Goal: Task Accomplishment & Management: Use online tool/utility

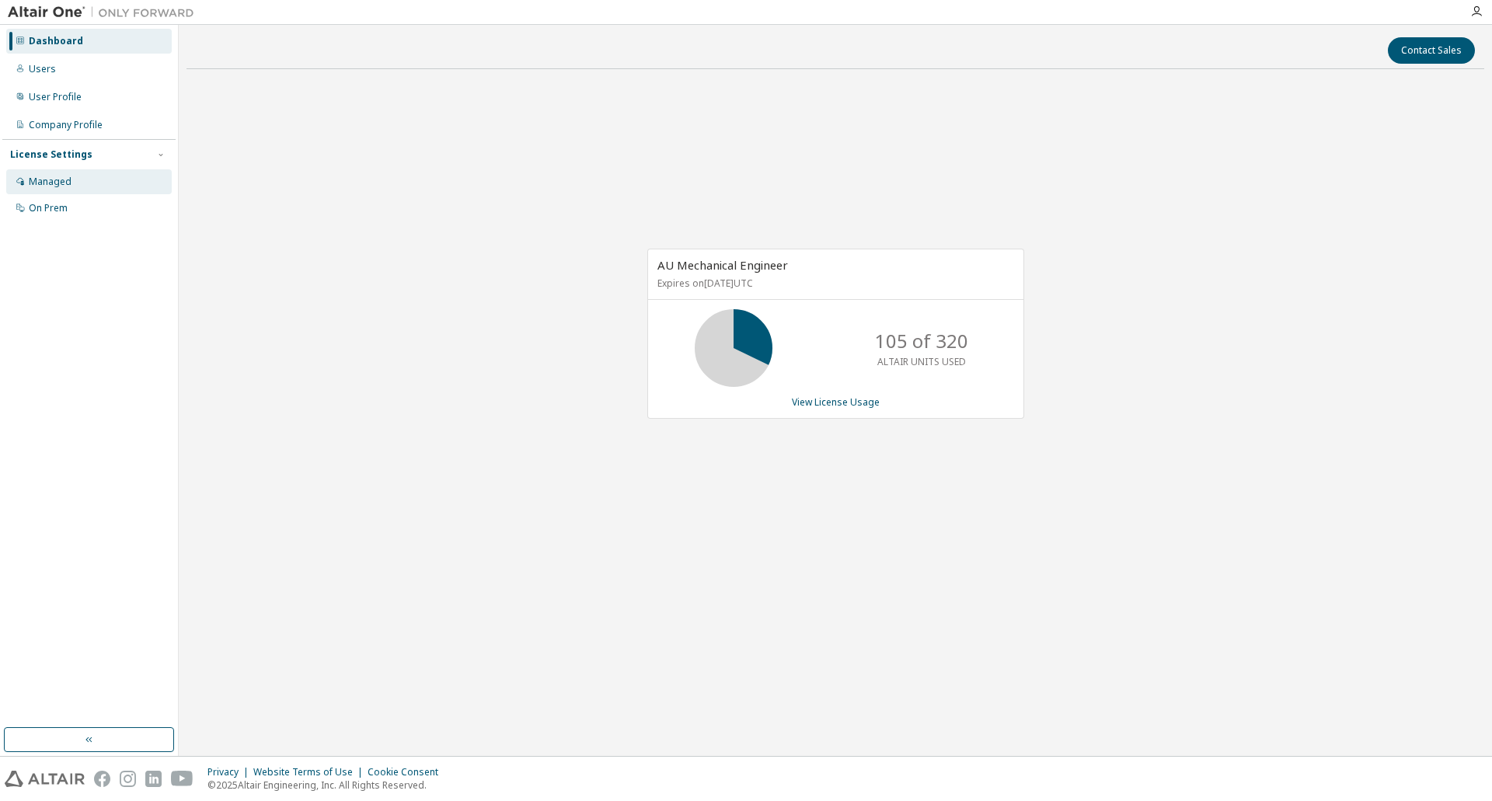
click at [54, 183] on div "Managed" at bounding box center [50, 182] width 43 height 12
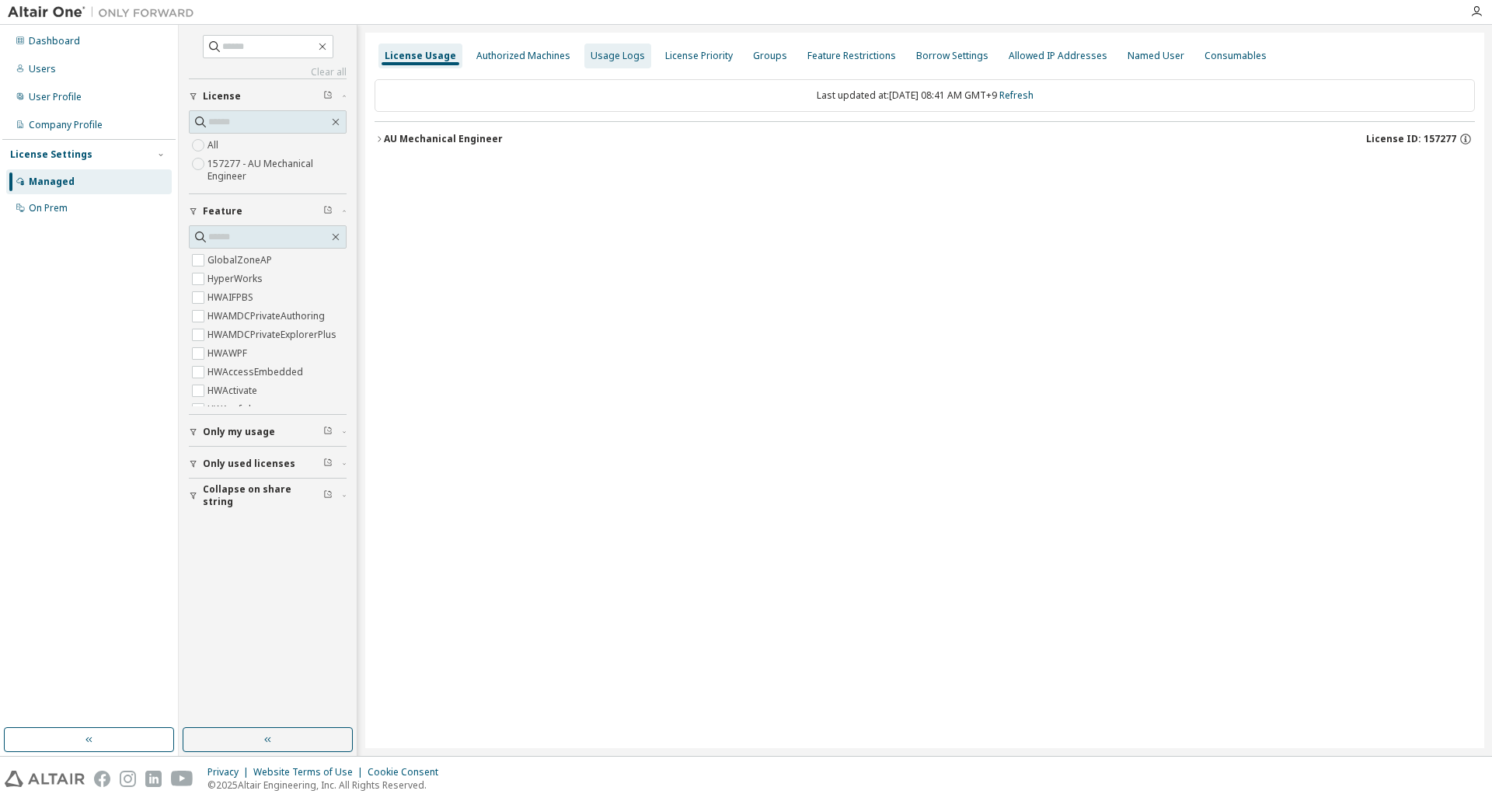
click at [606, 57] on div "Usage Logs" at bounding box center [618, 56] width 54 height 12
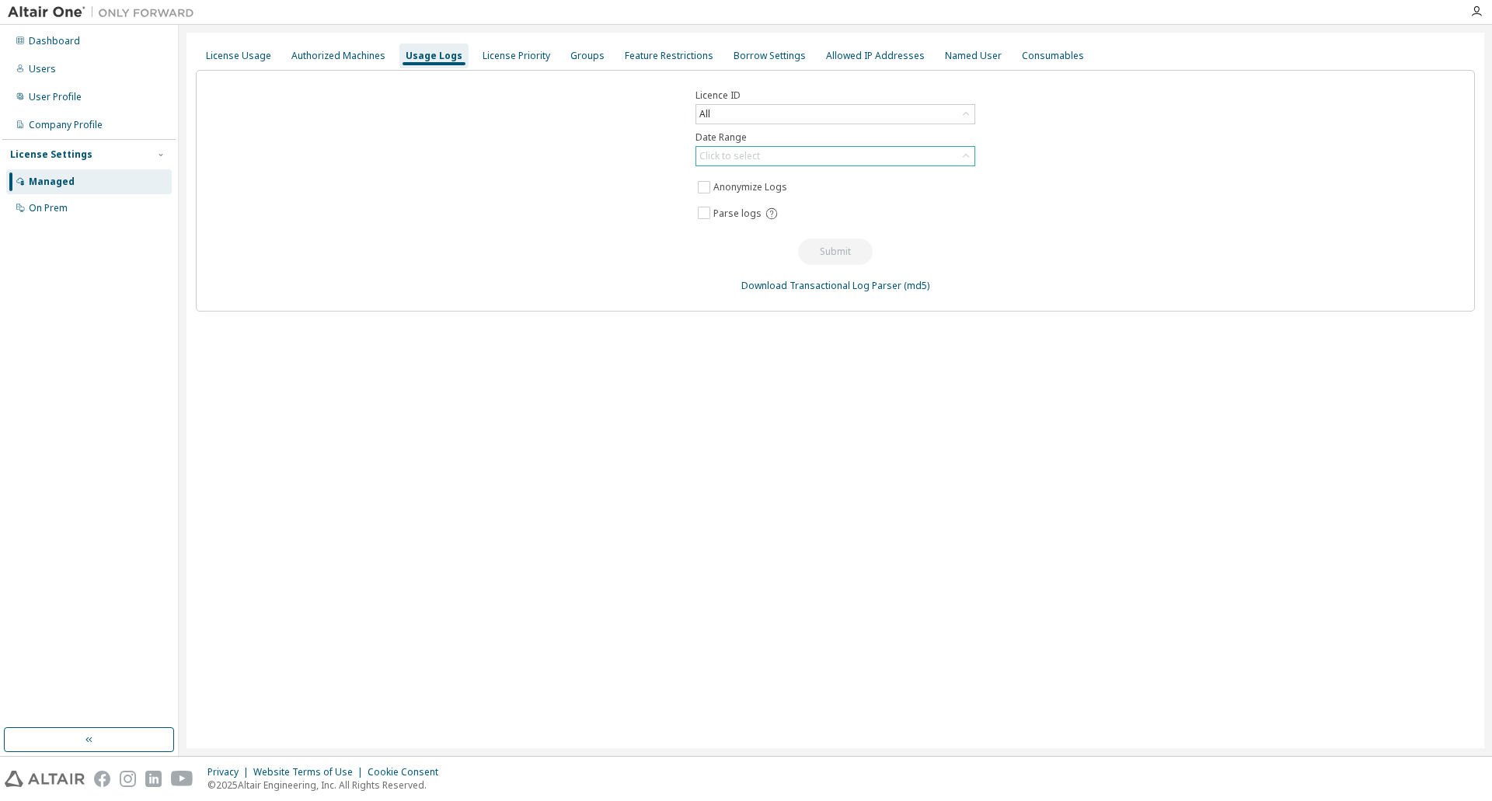
click at [719, 158] on div "Click to select" at bounding box center [730, 156] width 61 height 12
click at [746, 246] on li "Custom Date Range" at bounding box center [834, 240] width 275 height 20
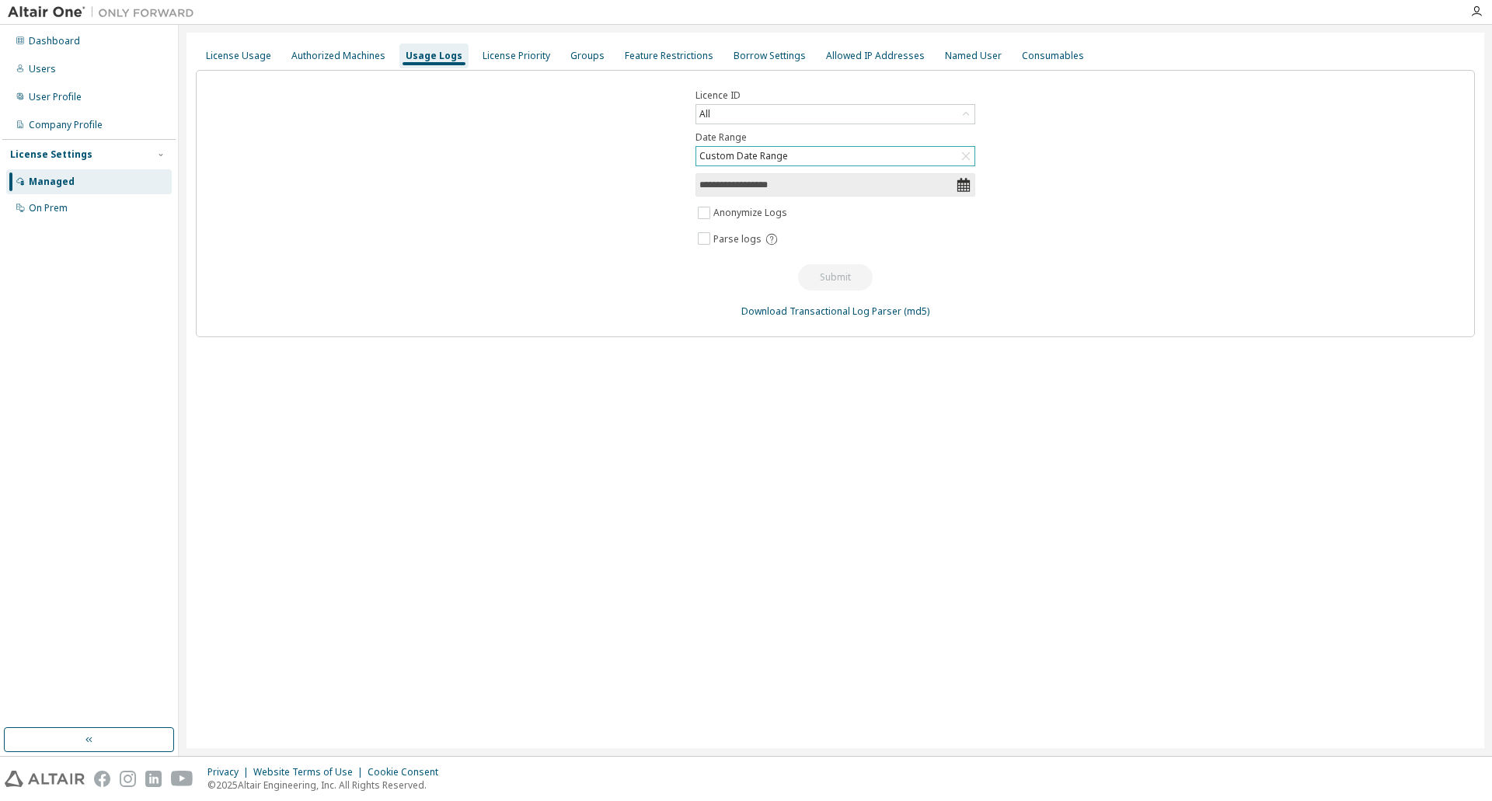
click at [805, 184] on input "**********" at bounding box center [828, 185] width 257 height 16
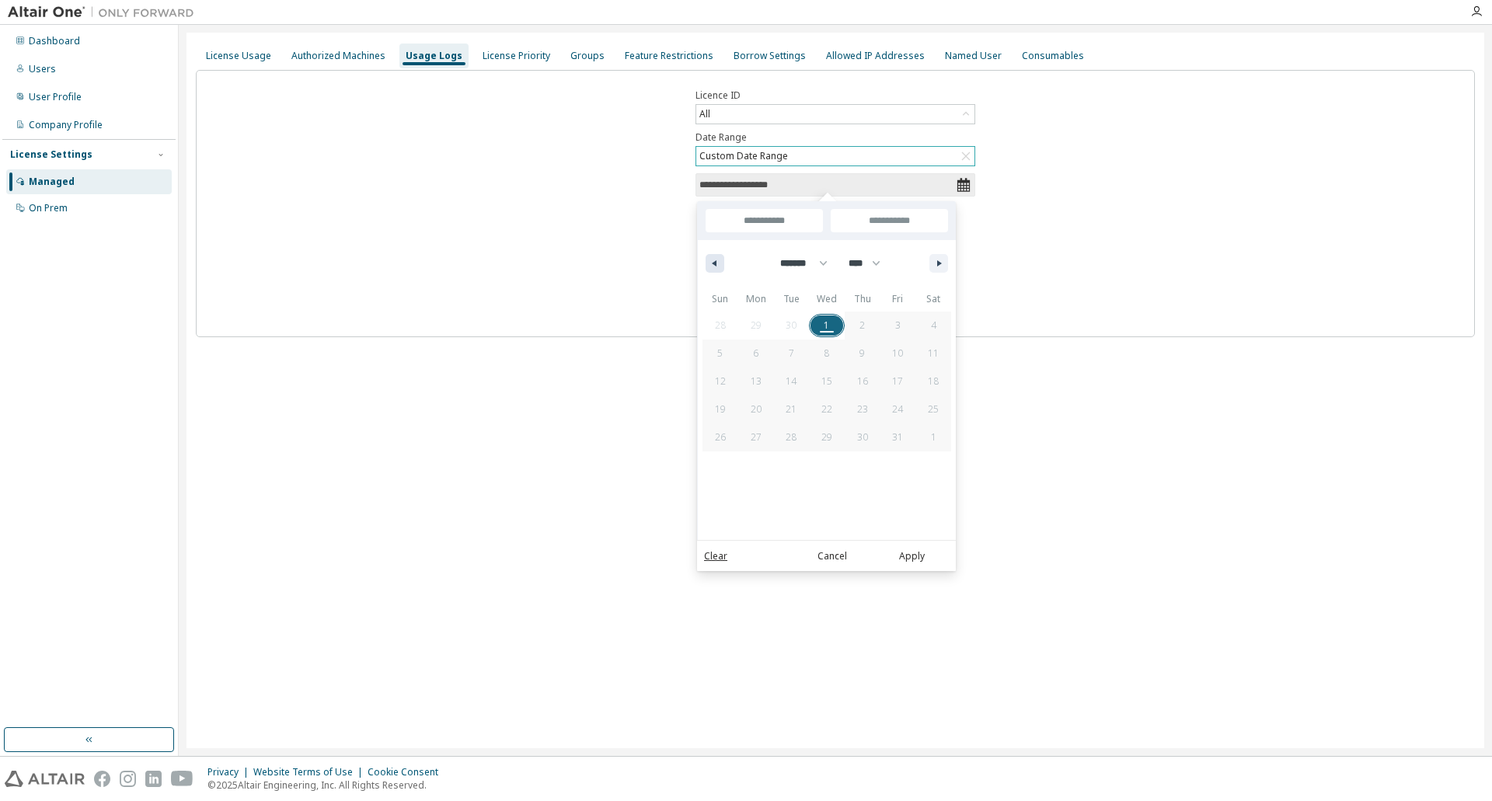
click at [716, 261] on icon "button" at bounding box center [713, 263] width 8 height 6
click at [714, 266] on icon "button" at bounding box center [713, 263] width 8 height 6
select select "*"
click at [728, 467] on span "31" at bounding box center [721, 465] width 36 height 20
type input "*"
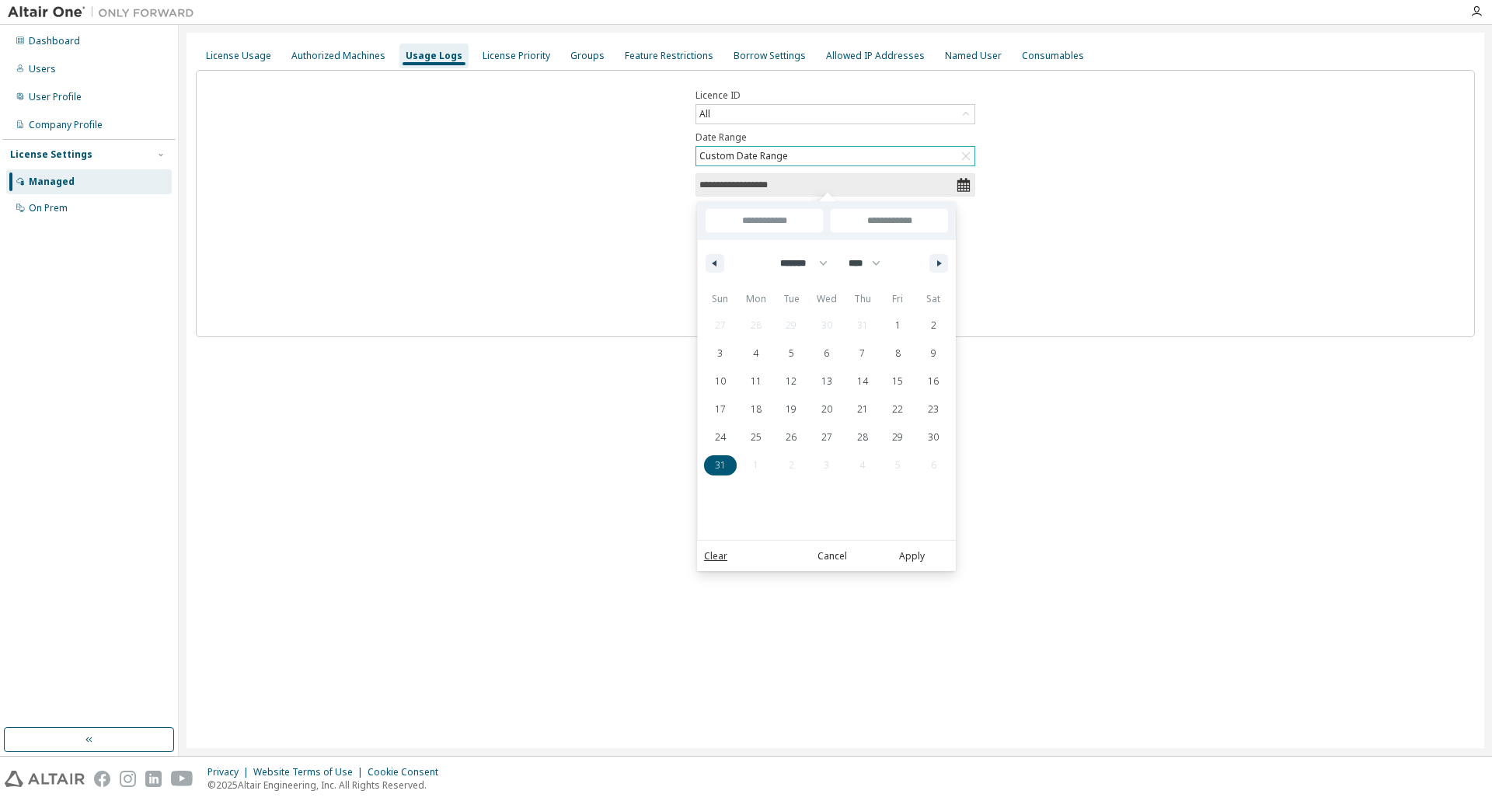
type input "*"
type input "**********"
click at [939, 270] on button "button" at bounding box center [939, 263] width 19 height 19
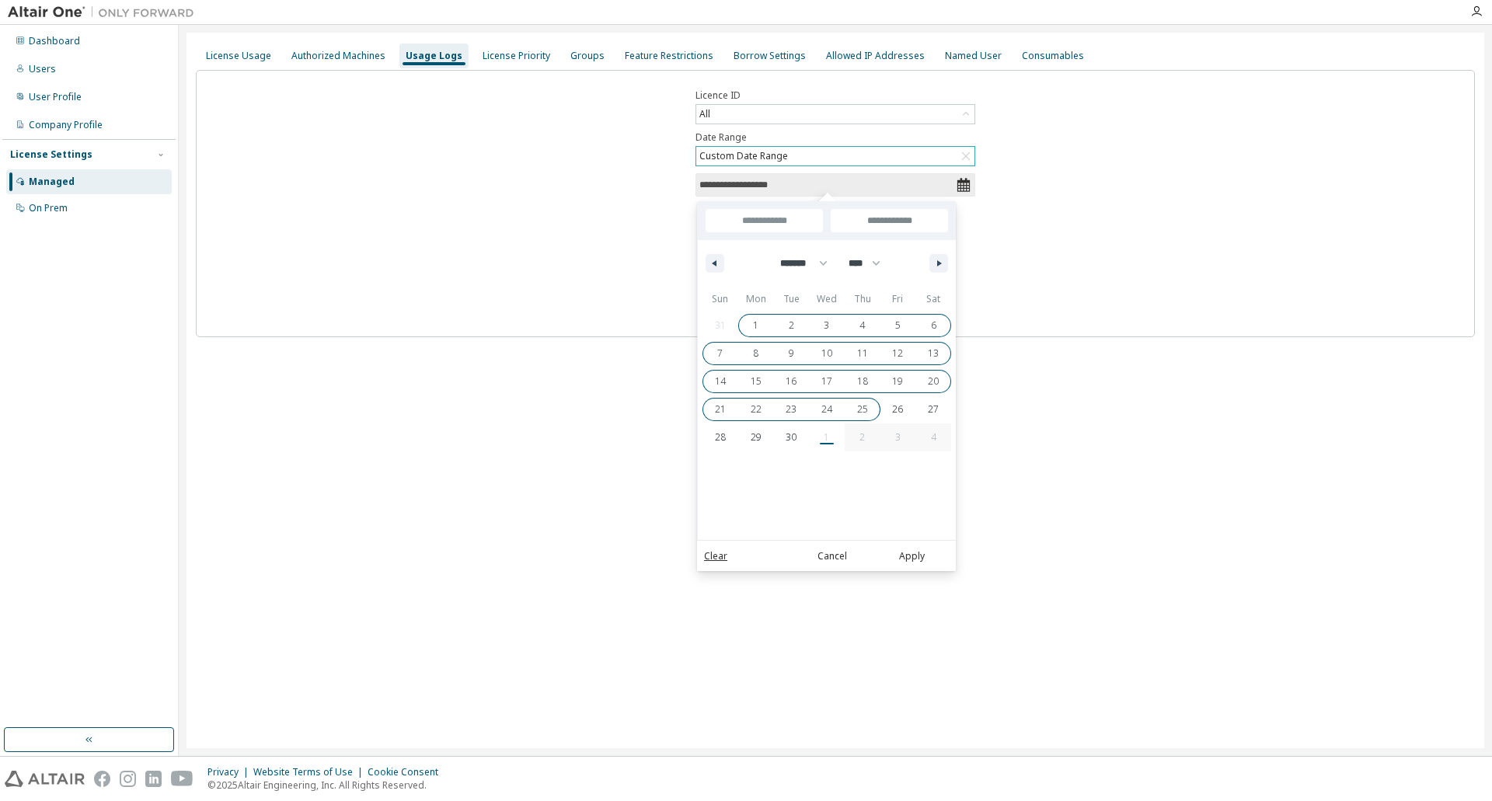
click at [824, 438] on div "31 1 2 3 4 5 6 7 8 9 10 11 12 13 14 15 16 17 18 19 20 21 22 23 24 25 26 27 28 2…" at bounding box center [827, 382] width 249 height 140
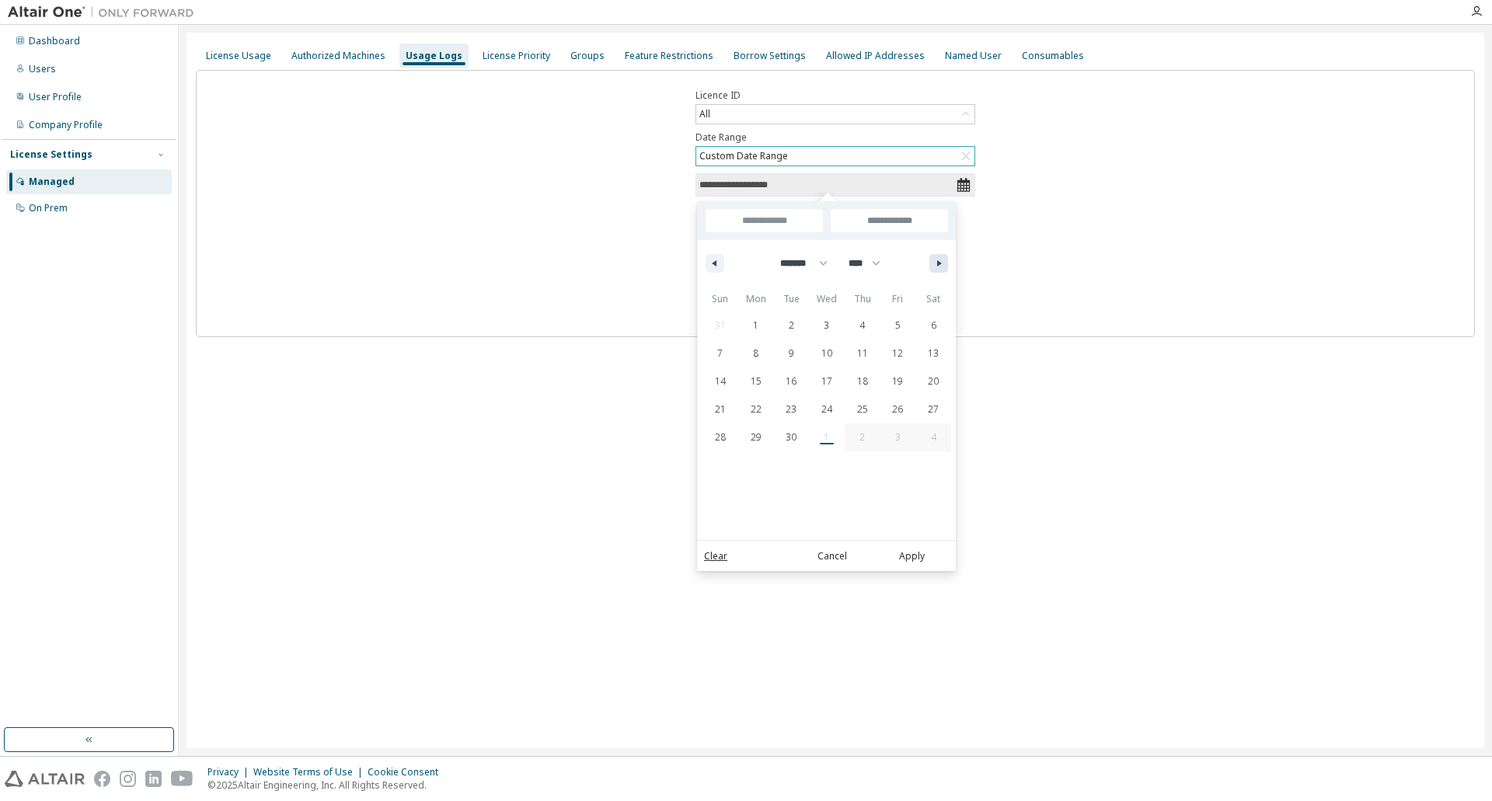
click at [944, 271] on button "button" at bounding box center [939, 263] width 19 height 19
select select "*"
click at [829, 331] on span "1" at bounding box center [826, 326] width 5 height 28
type input "**"
type input "**********"
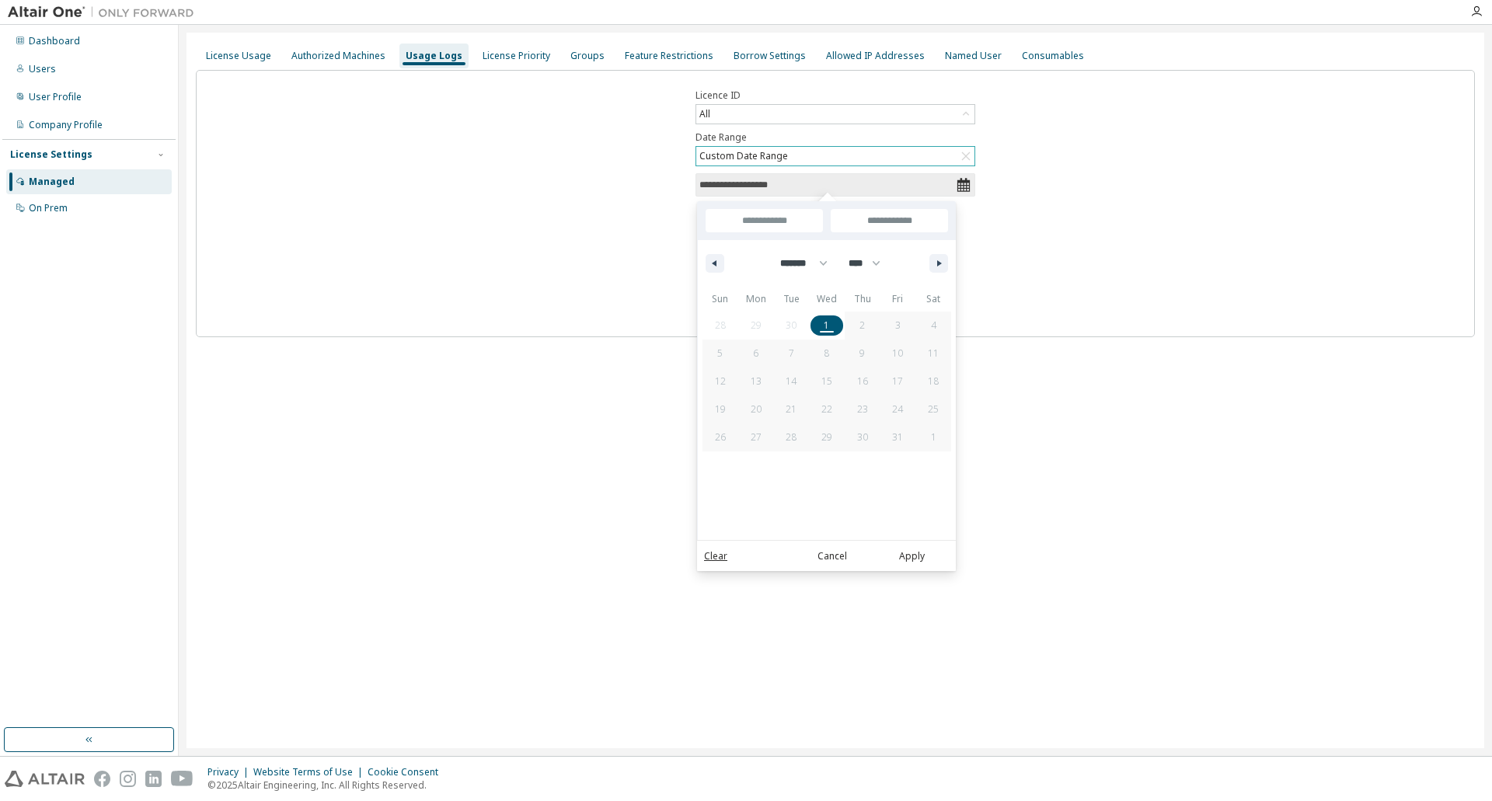
select select "*"
click at [920, 558] on button "Apply" at bounding box center [911, 556] width 75 height 17
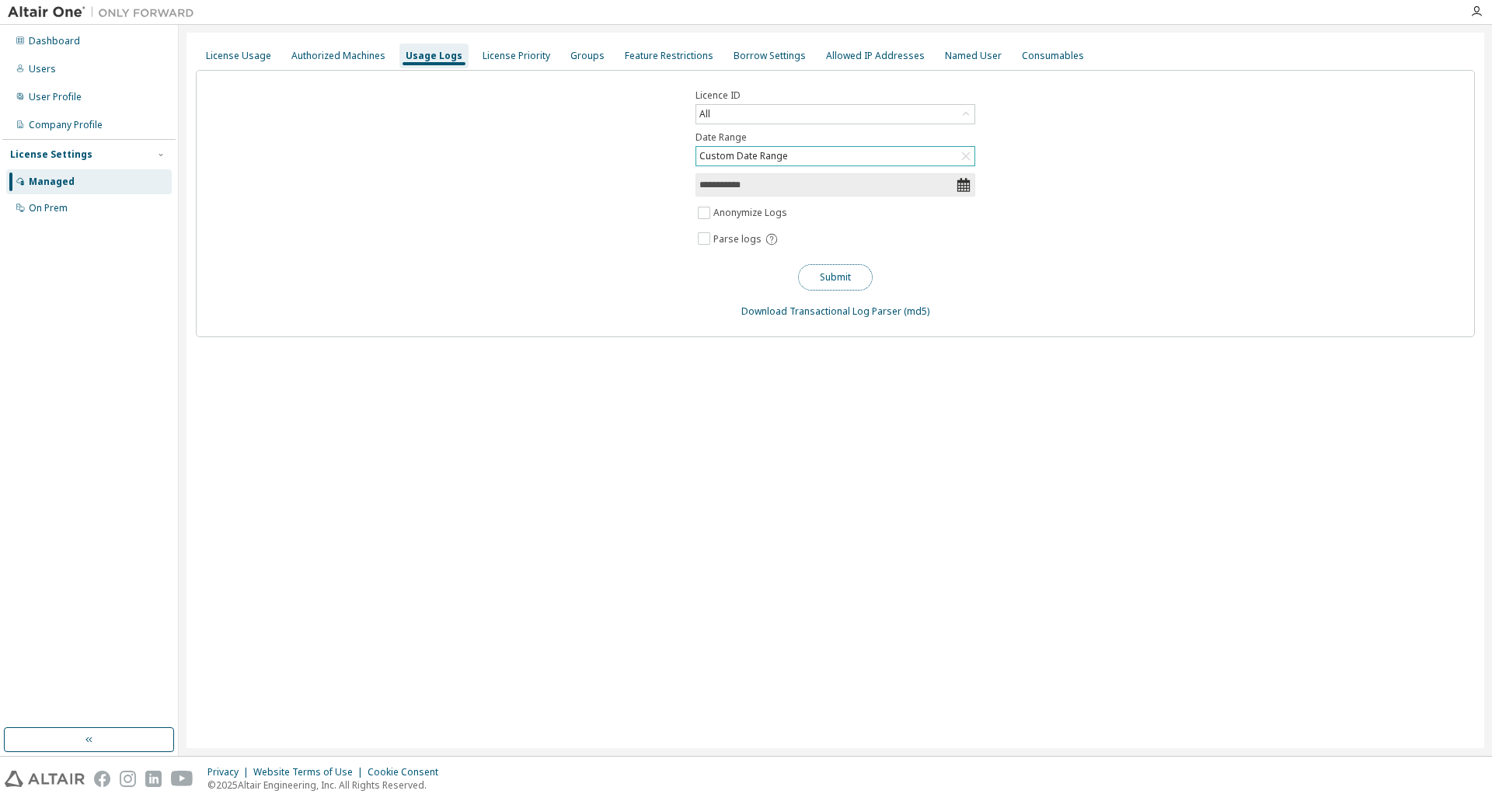
click at [844, 278] on button "Submit" at bounding box center [835, 277] width 75 height 26
click at [958, 190] on icon at bounding box center [964, 185] width 12 height 14
click at [1462, 770] on icon "button" at bounding box center [1459, 769] width 9 height 9
click at [968, 183] on icon at bounding box center [964, 185] width 16 height 16
click at [780, 185] on input "**********" at bounding box center [828, 185] width 257 height 16
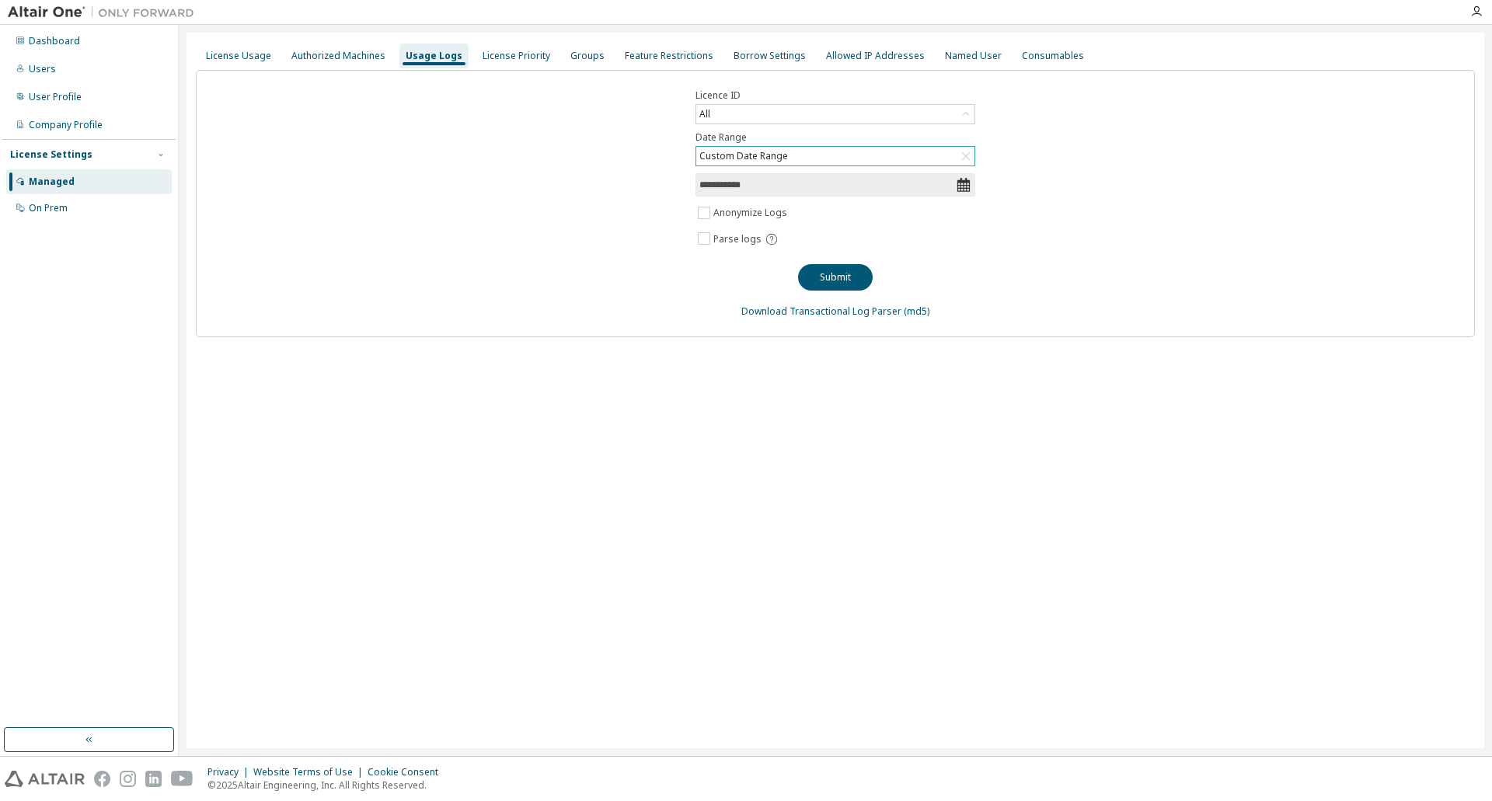
select select "*"
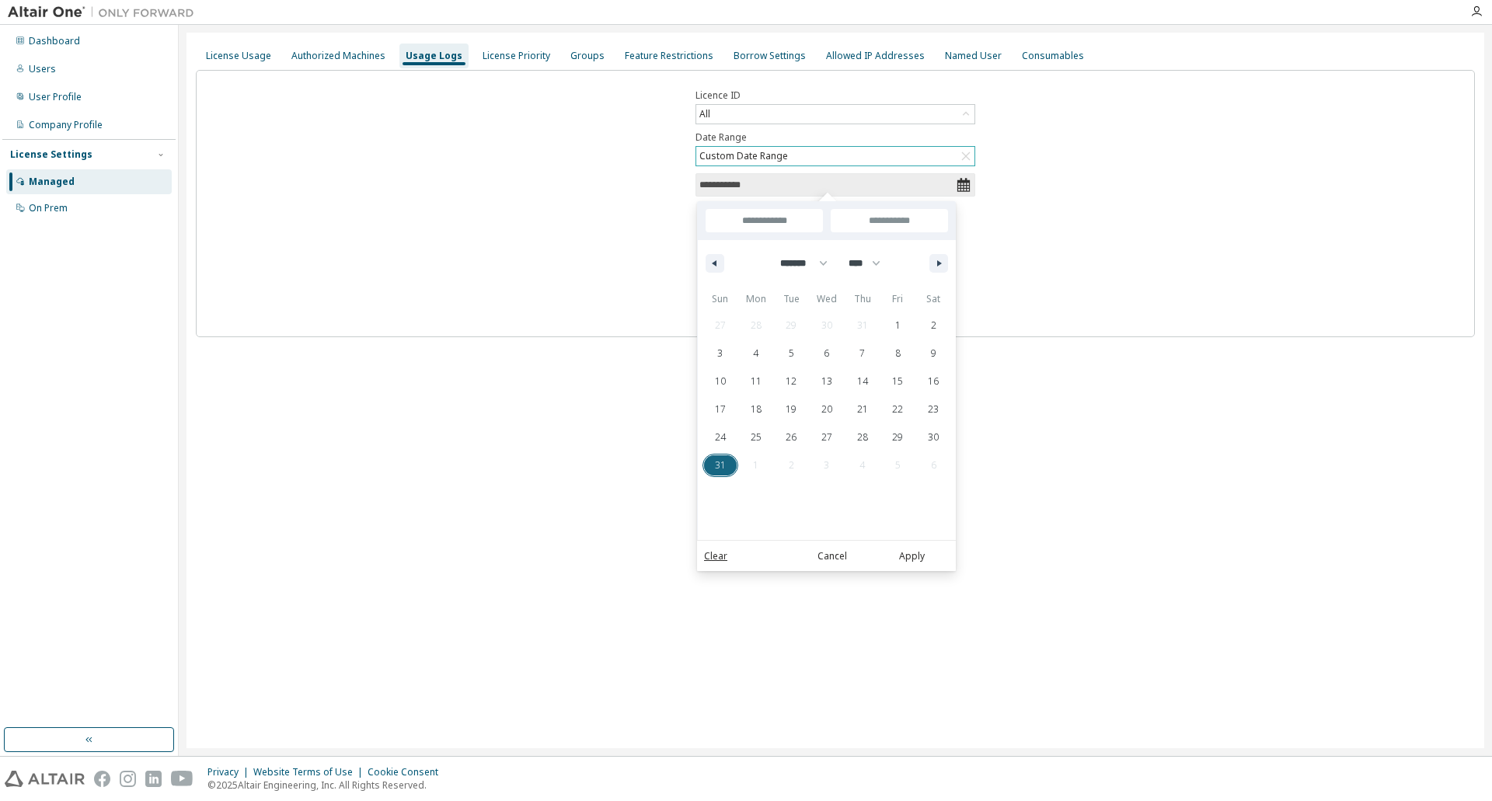
click at [720, 464] on span "31" at bounding box center [720, 466] width 11 height 28
type input "*"
type input "**********"
click at [937, 269] on button "button" at bounding box center [939, 263] width 19 height 19
select select "*"
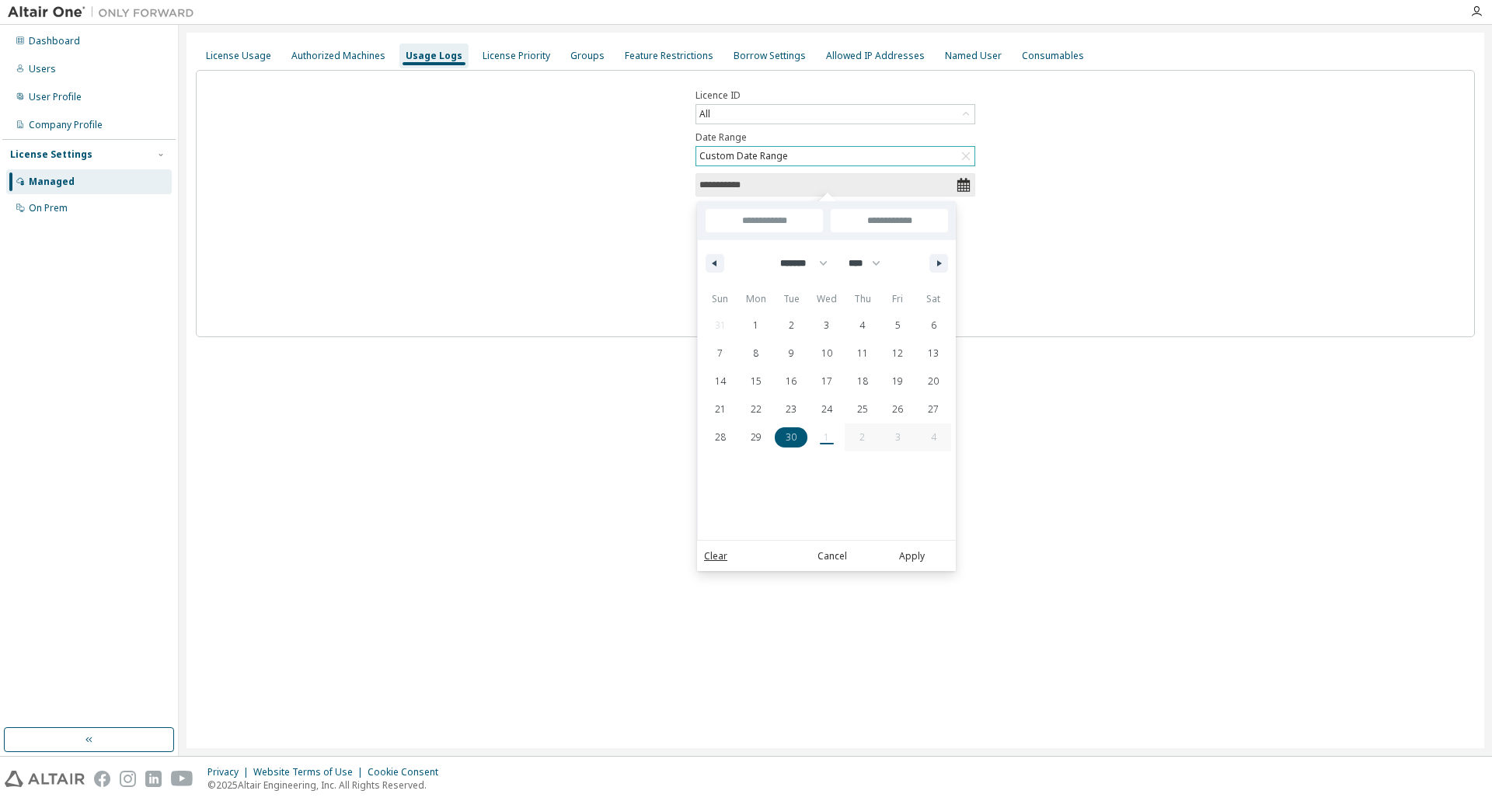
click at [795, 440] on span "30" at bounding box center [791, 438] width 11 height 28
type input "**********"
select select "*"
click at [916, 560] on button "Apply" at bounding box center [911, 556] width 75 height 17
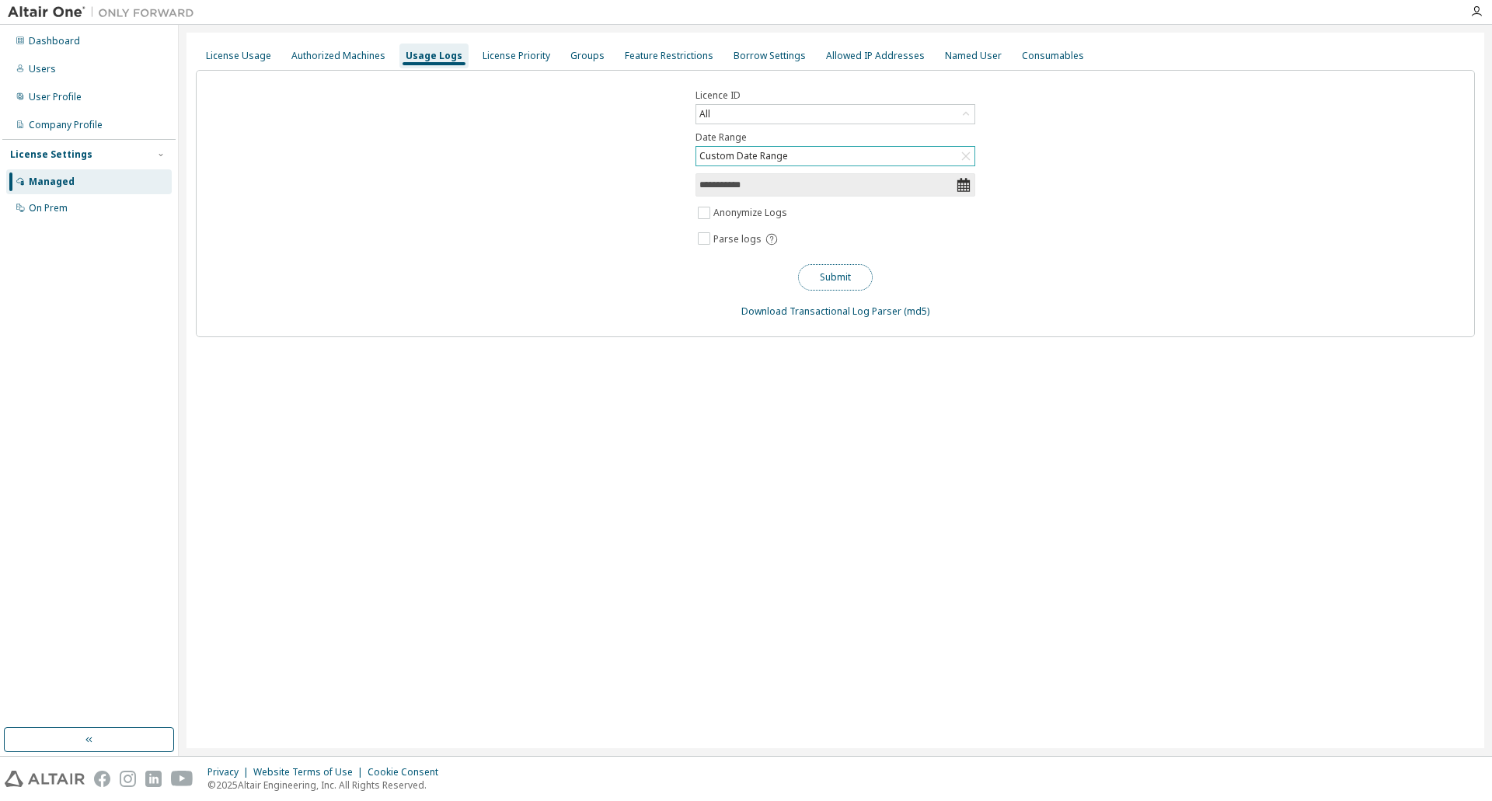
click at [839, 281] on button "Submit" at bounding box center [835, 277] width 75 height 26
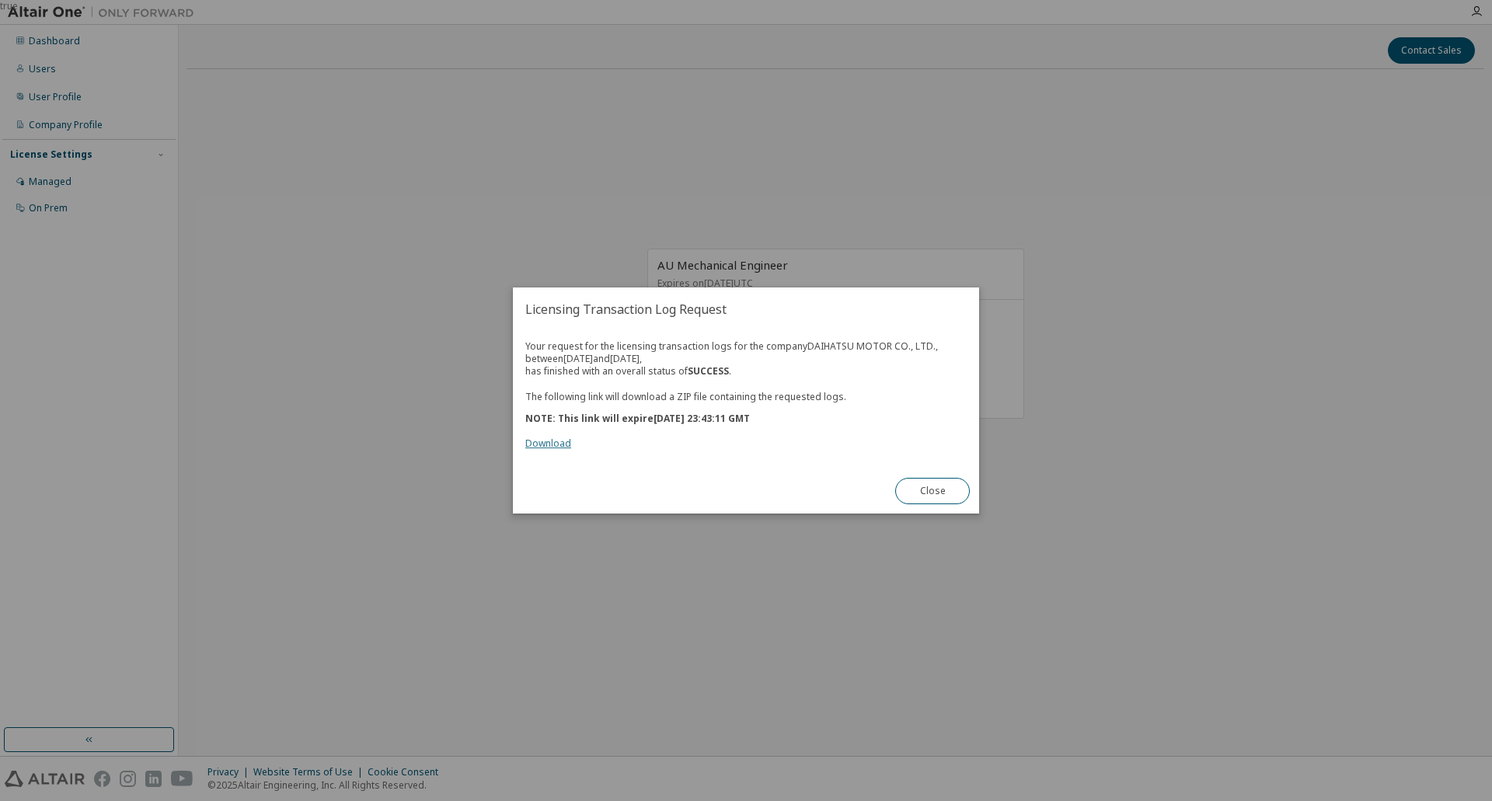
click at [544, 449] on link "Download" at bounding box center [548, 443] width 46 height 13
